Goal: Answer question/provide support

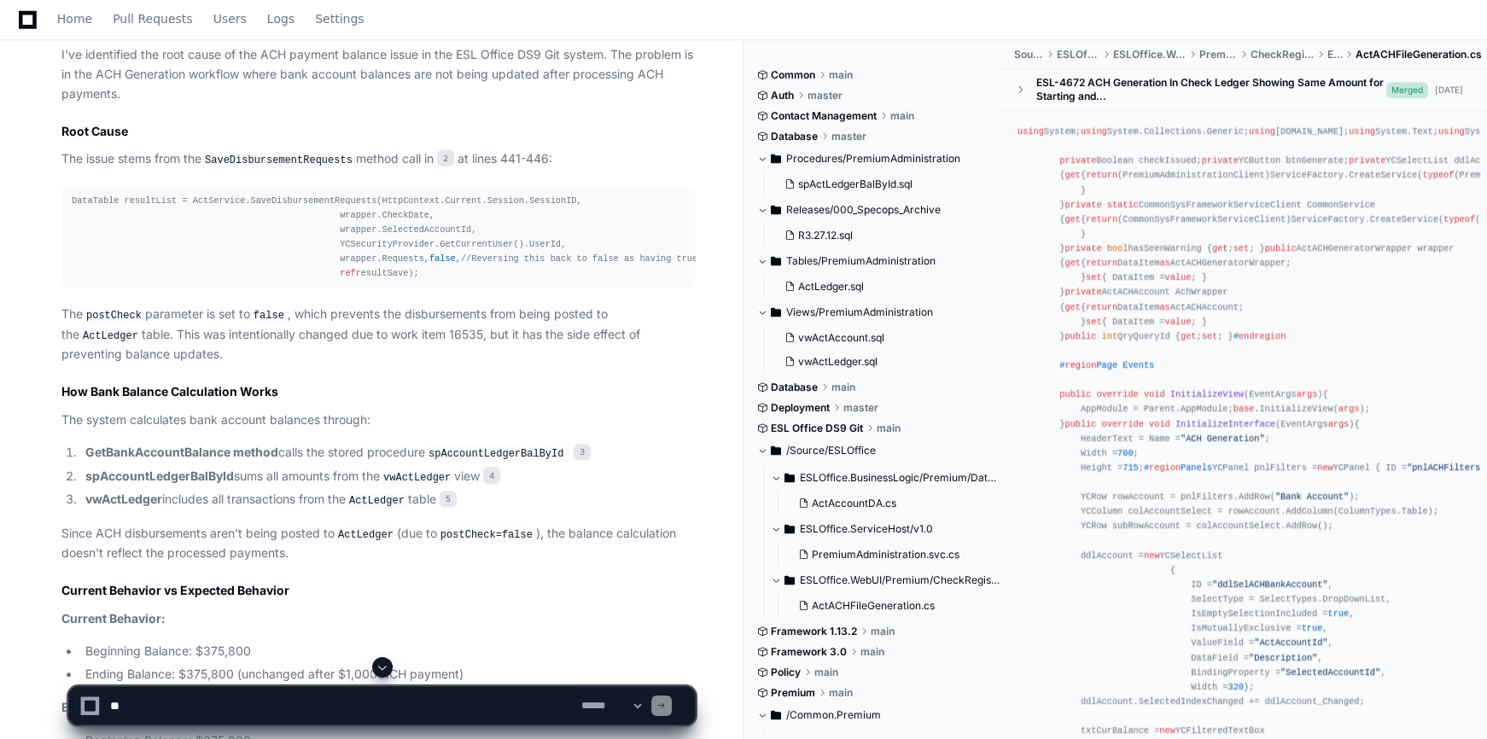
scroll to position [1905, 0]
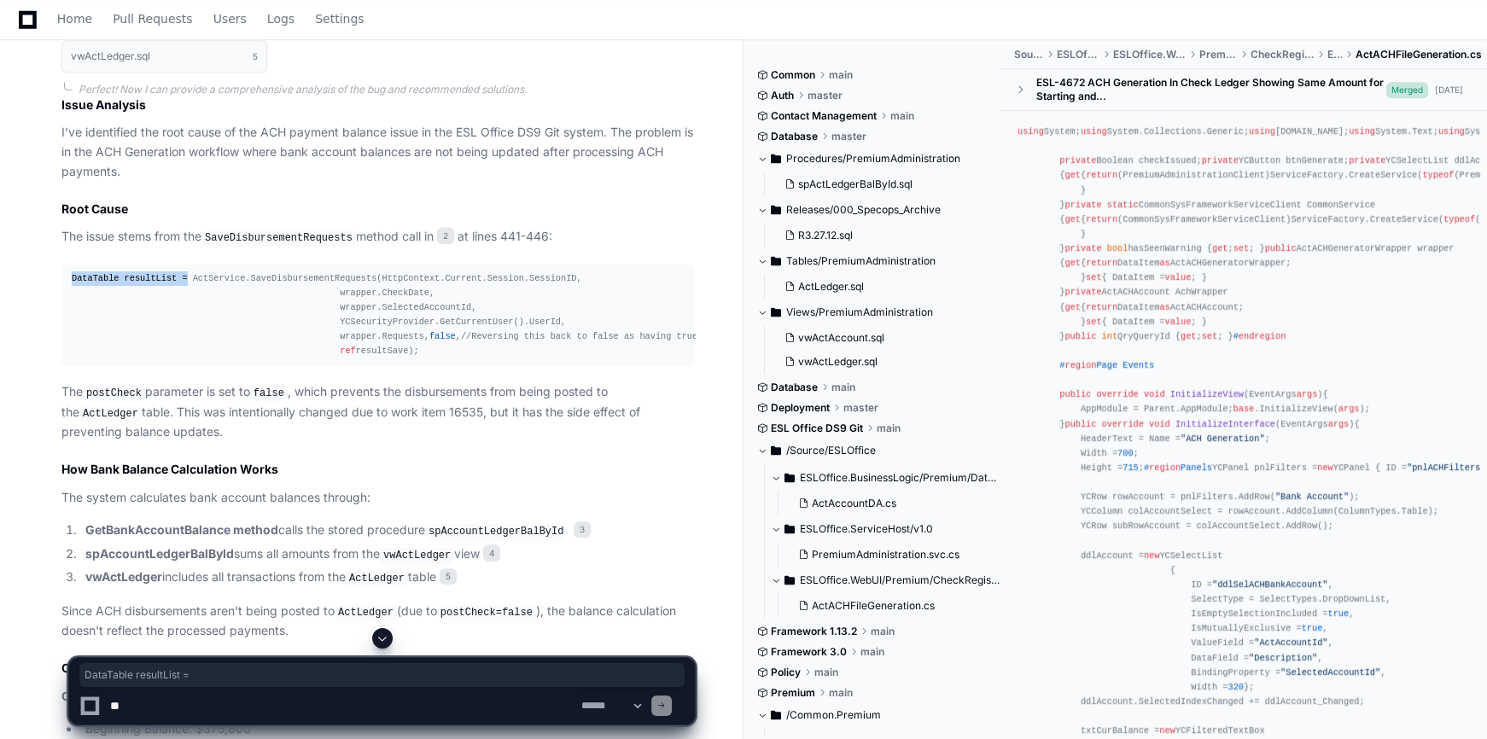
drag, startPoint x: 176, startPoint y: 290, endPoint x: 62, endPoint y: 290, distance: 113.5
click at [62, 290] on pre "DataTable resultList = ActService.SaveDisbursementRequests(HttpContext.Current.…" at bounding box center [377, 316] width 633 height 102
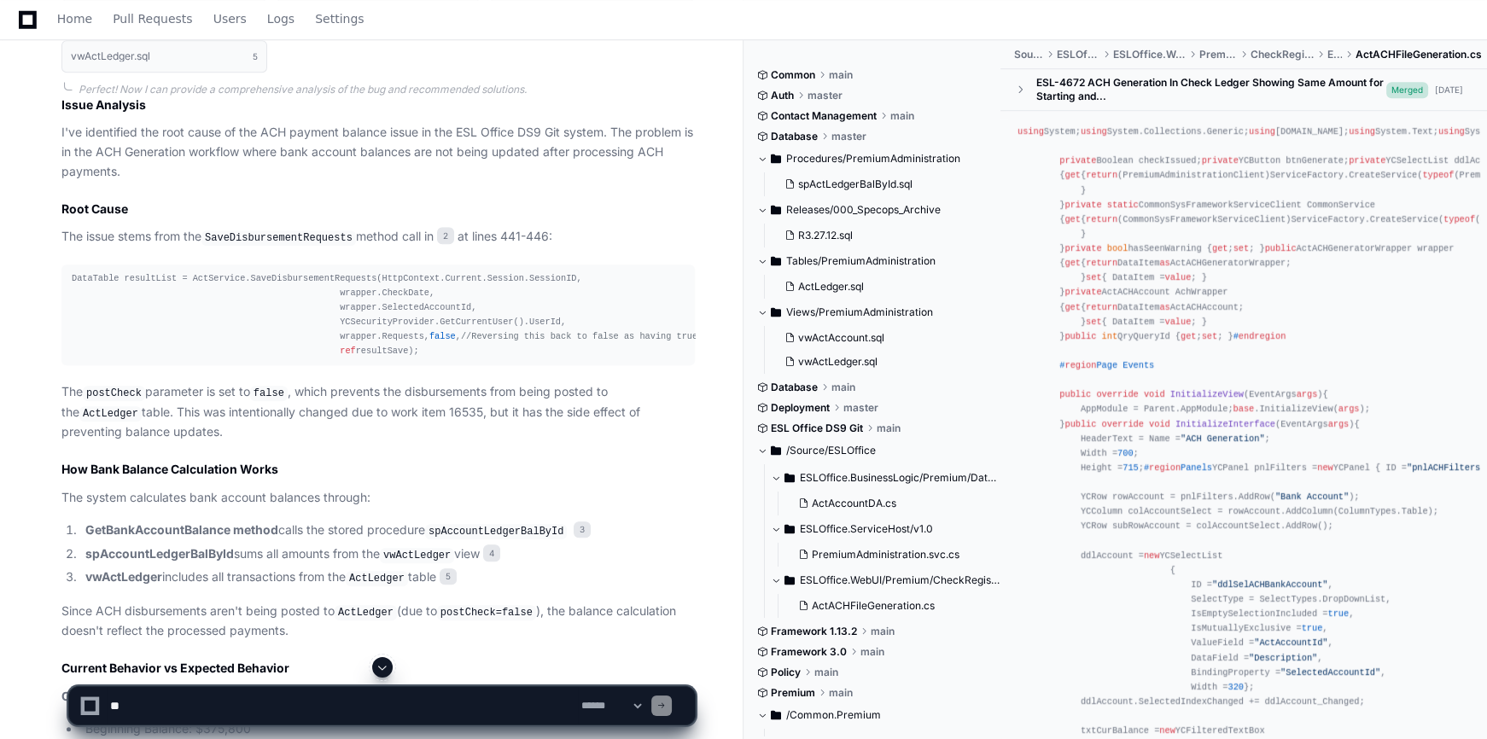
click at [282, 290] on div "DataTable resultList = ActService.SaveDisbursementRequests(HttpContext.Current.…" at bounding box center [378, 315] width 613 height 88
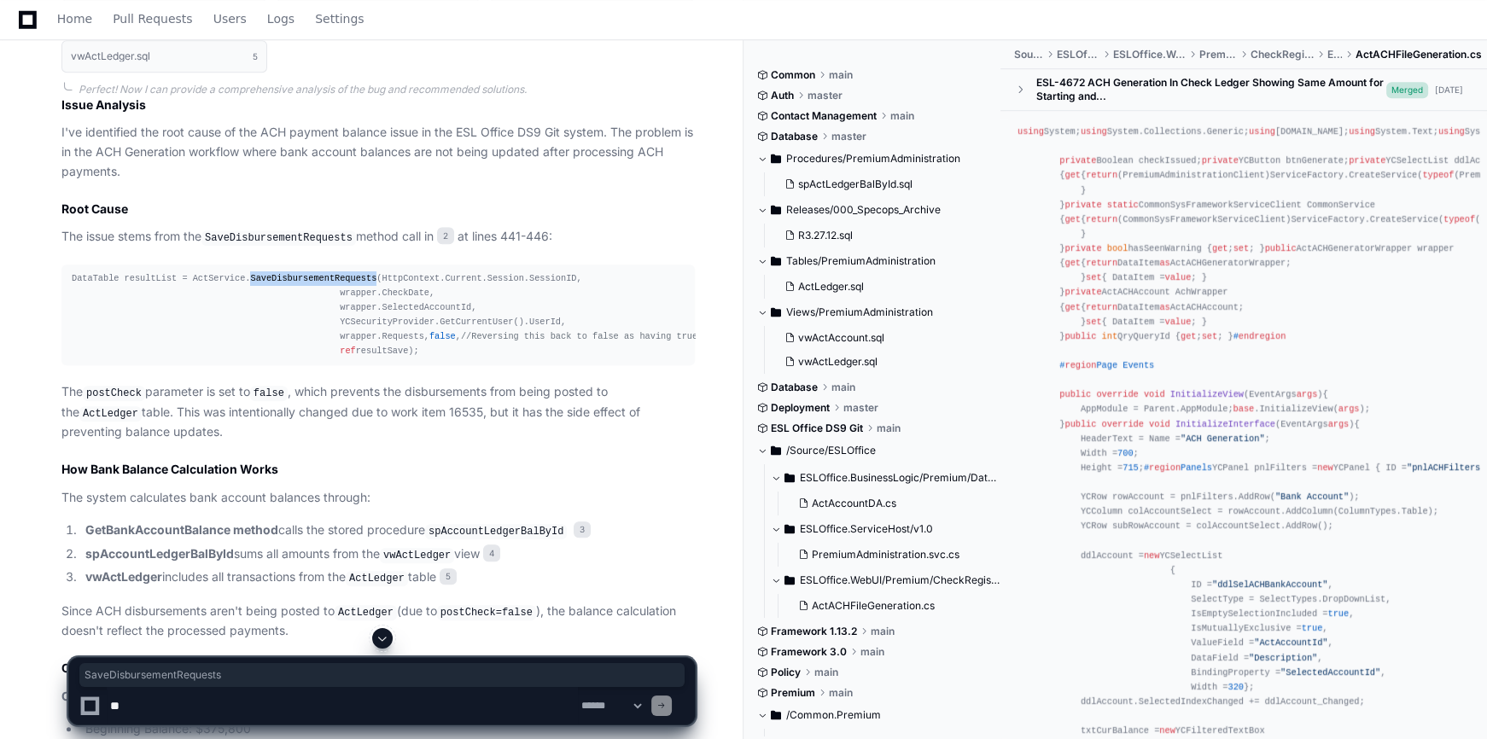
click at [282, 290] on div "DataTable resultList = ActService.SaveDisbursementRequests(HttpContext.Current.…" at bounding box center [378, 315] width 613 height 88
copy div "SaveDisbursementRequests"
click at [502, 478] on h2 "How Bank Balance Calculation Works" at bounding box center [377, 469] width 633 height 17
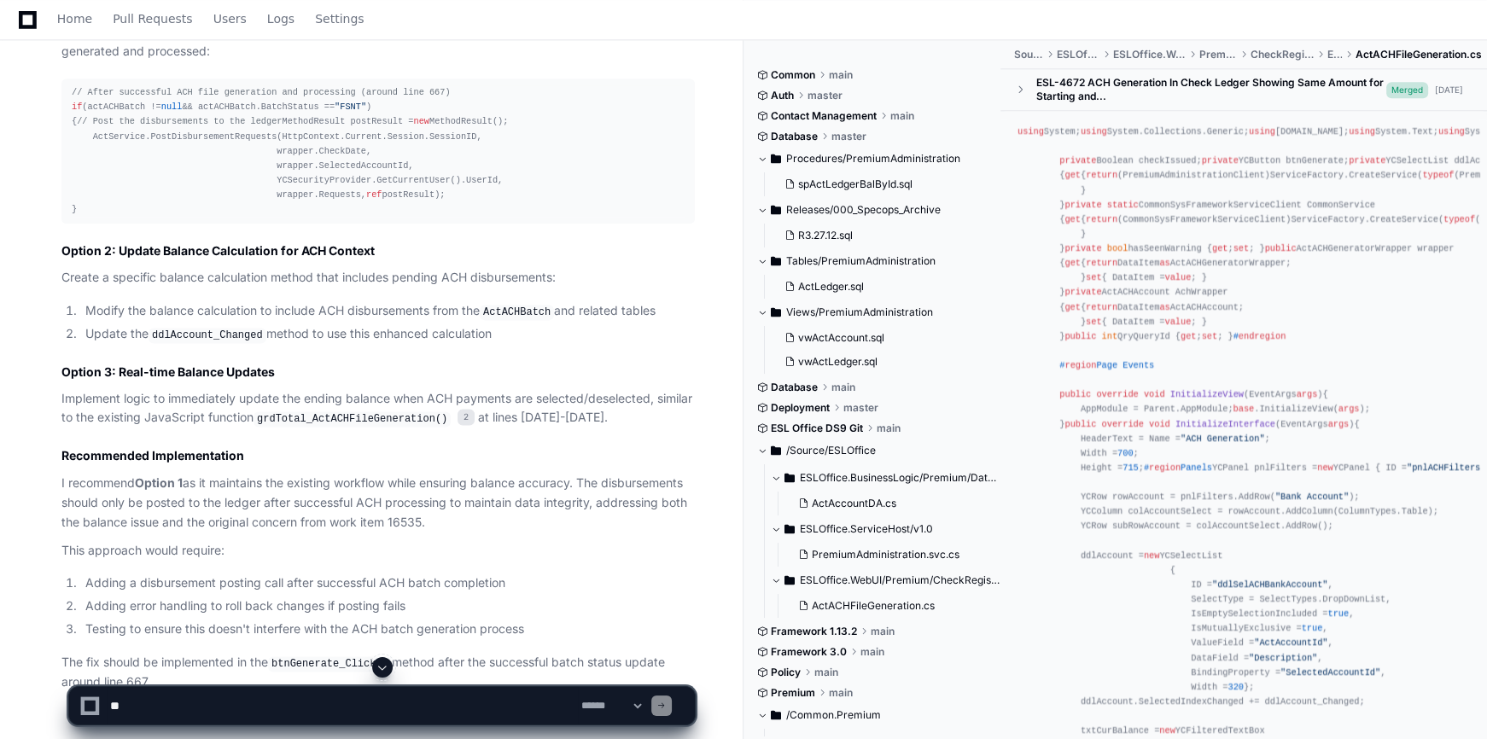
scroll to position [2649, 0]
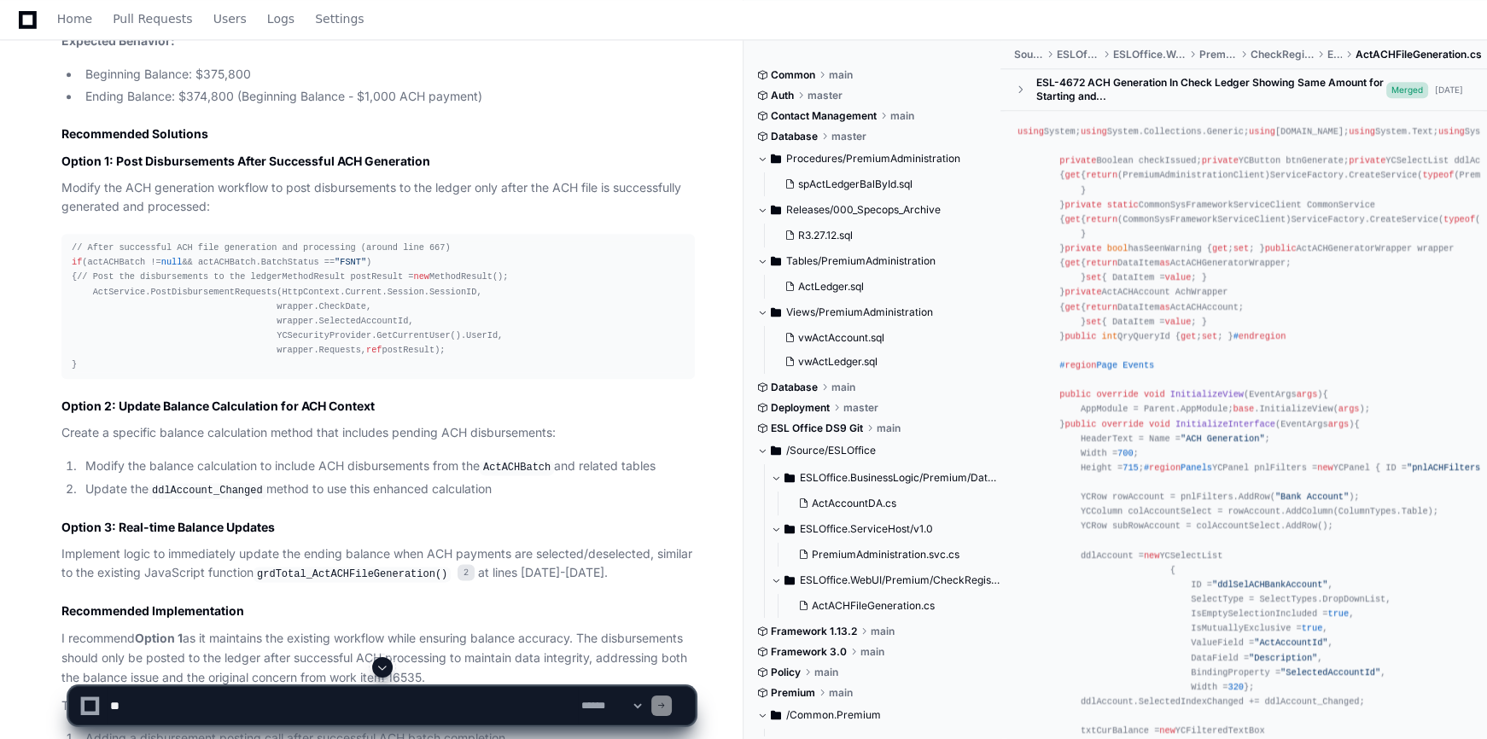
drag, startPoint x: 153, startPoint y: 706, endPoint x: 148, endPoint y: 738, distance: 32.8
click at [153, 706] on textarea at bounding box center [342, 706] width 471 height 38
click at [302, 709] on textarea "To enrich screen reader interactions, please activate Accessibility in Grammarl…" at bounding box center [342, 706] width 471 height 38
paste textarea "**********"
type textarea "**********"
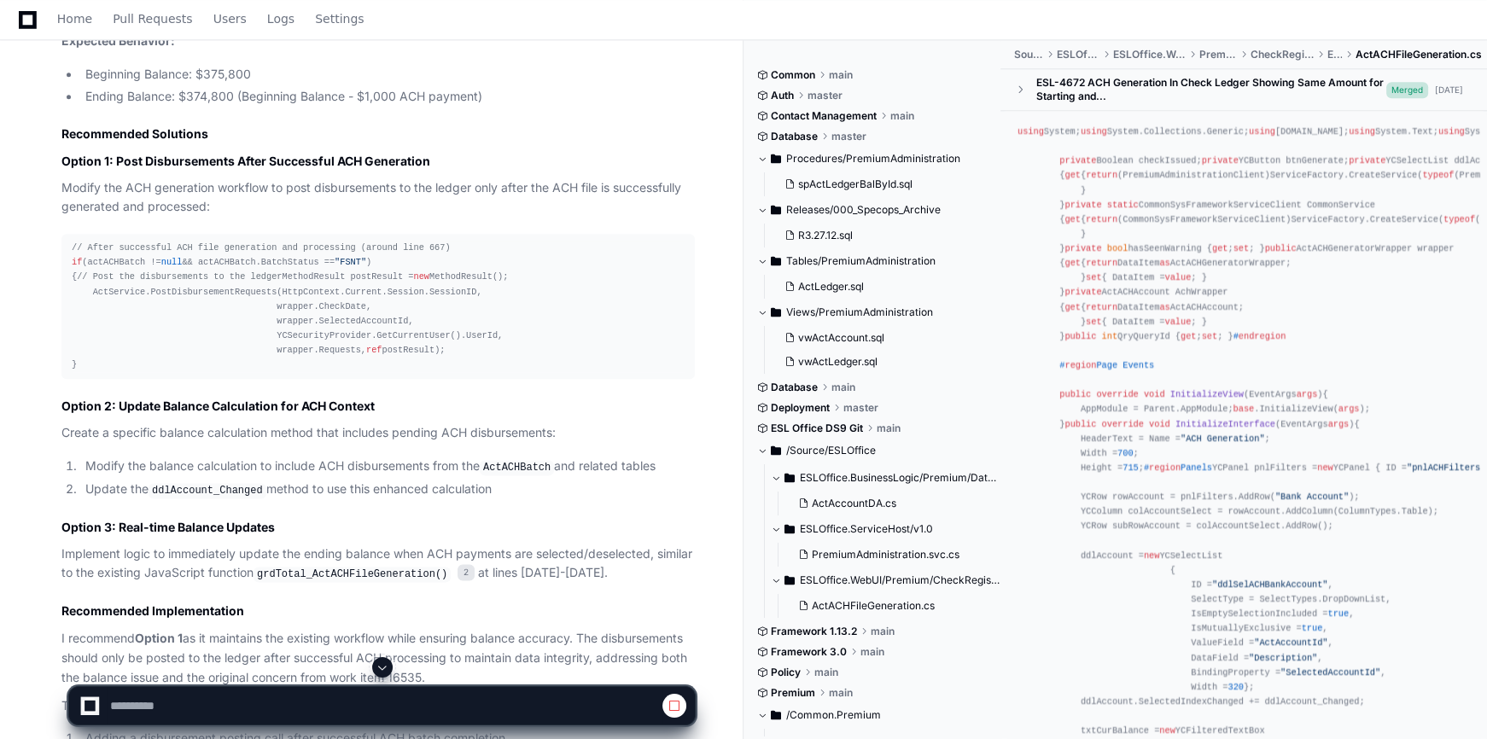
click at [380, 663] on span at bounding box center [383, 668] width 14 height 14
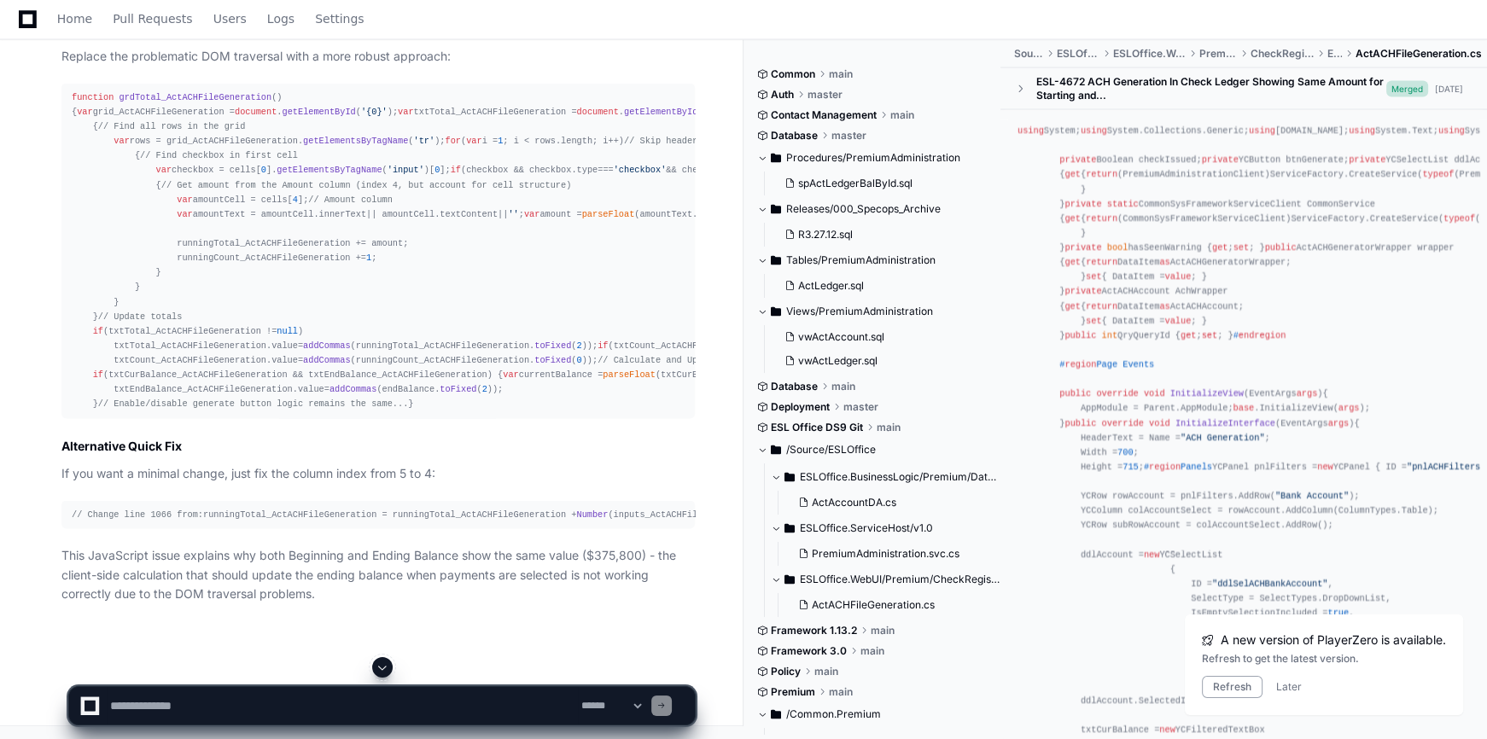
scroll to position [4494, 0]
